Goal: Check status: Check status

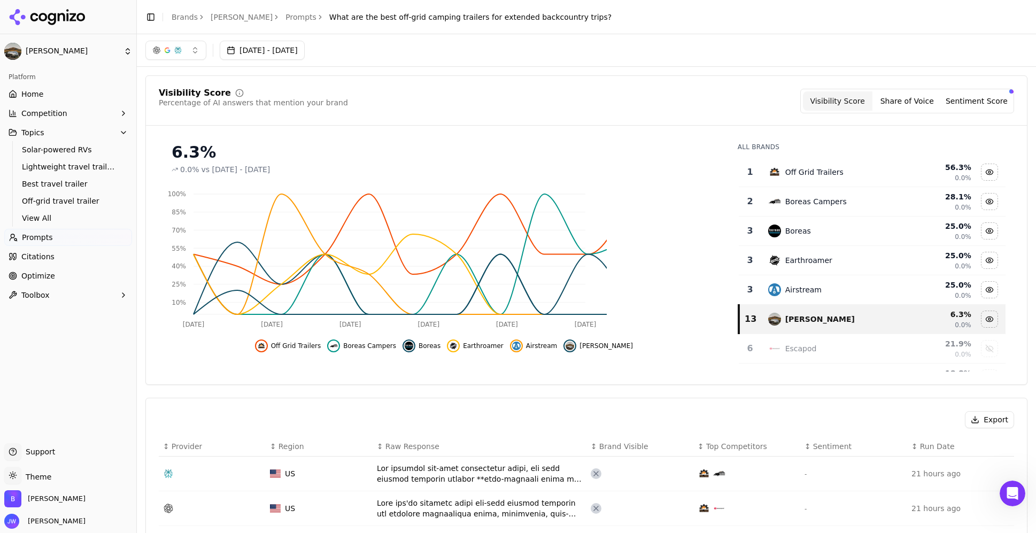
scroll to position [799, 0]
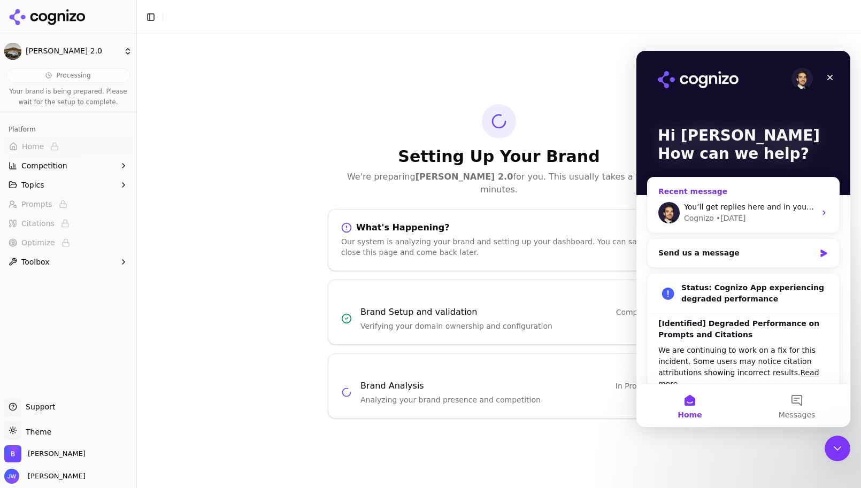
click at [763, 214] on div "Cognizo • 1d ago" at bounding box center [750, 218] width 132 height 11
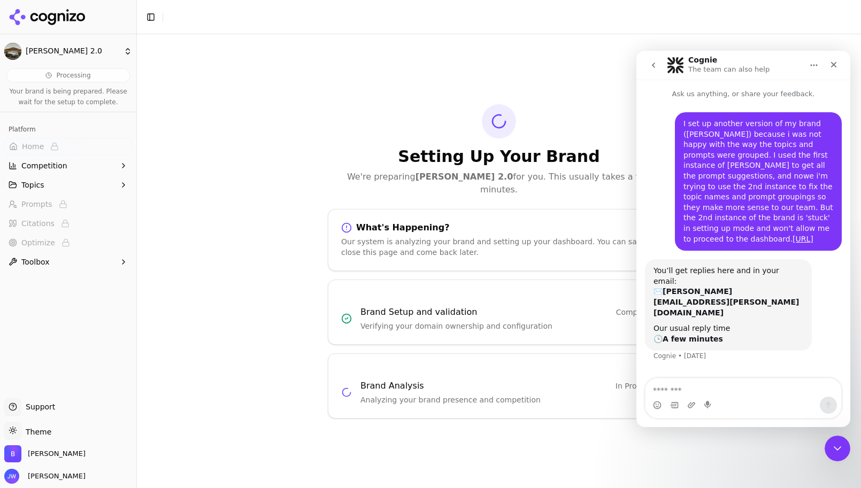
click at [330, 106] on div "Setting Up Your Brand We're preparing Bowlus 2.0 for you. This usually takes a …" at bounding box center [499, 261] width 724 height 454
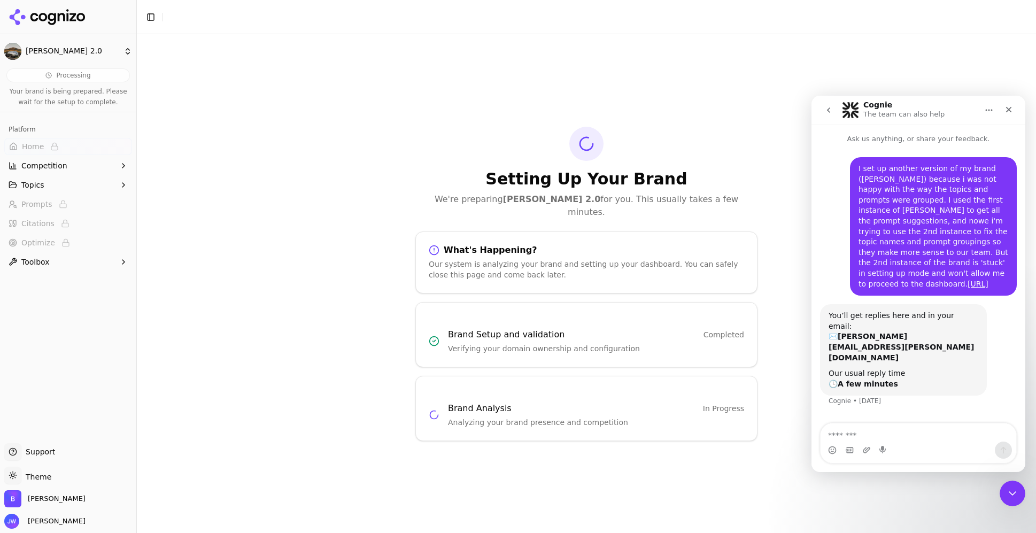
click at [71, 51] on html "Bowlus 2.0 Processing Your brand is being prepared. Please wait for the setup t…" at bounding box center [518, 266] width 1036 height 533
drag, startPoint x: 247, startPoint y: 180, endPoint x: 233, endPoint y: 209, distance: 31.6
click at [246, 180] on html "Bowlus 2.0 Processing Your brand is being prepared. Please wait for the setup t…" at bounding box center [518, 266] width 1036 height 533
click at [52, 54] on html "Bowlus 2.0 Processing Your brand is being prepared. Please wait for the setup t…" at bounding box center [518, 266] width 1036 height 533
click at [191, 107] on div "View All" at bounding box center [206, 114] width 131 height 21
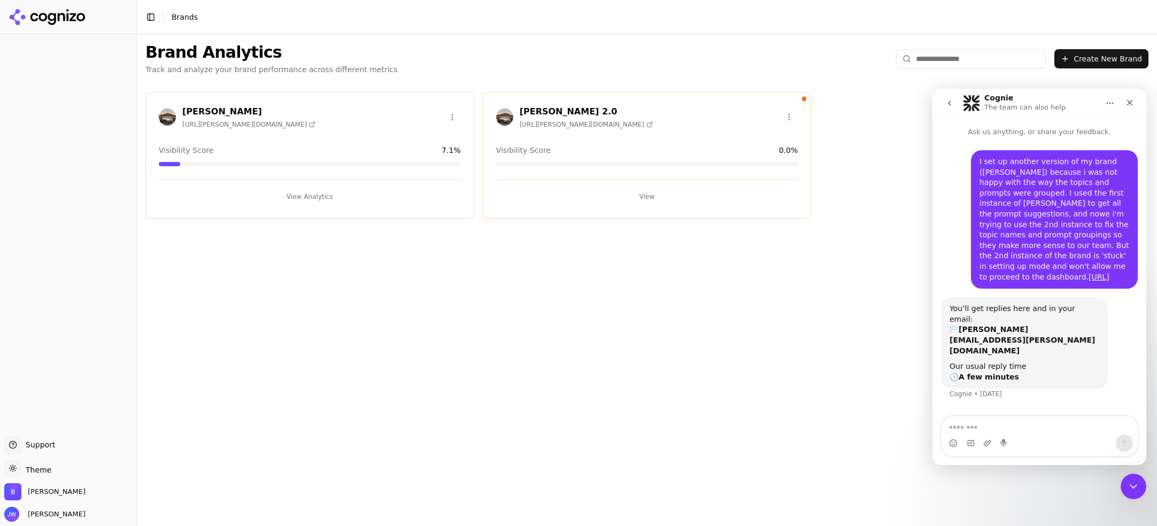
click at [425, 58] on div "Brand Analytics Track and analyze your brand performance across different metri…" at bounding box center [647, 58] width 1020 height 49
click at [860, 178] on div "Bowlus https://bowlus.com Visibility Score 7.1 % View Analytics Bowlus 2.0 http…" at bounding box center [647, 155] width 1020 height 144
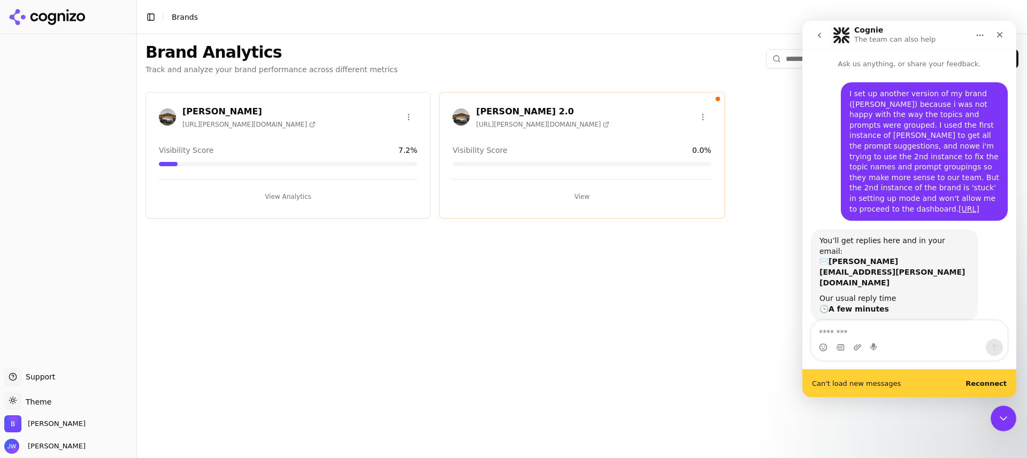
scroll to position [2, 0]
